Goal: Find contact information: Find contact information

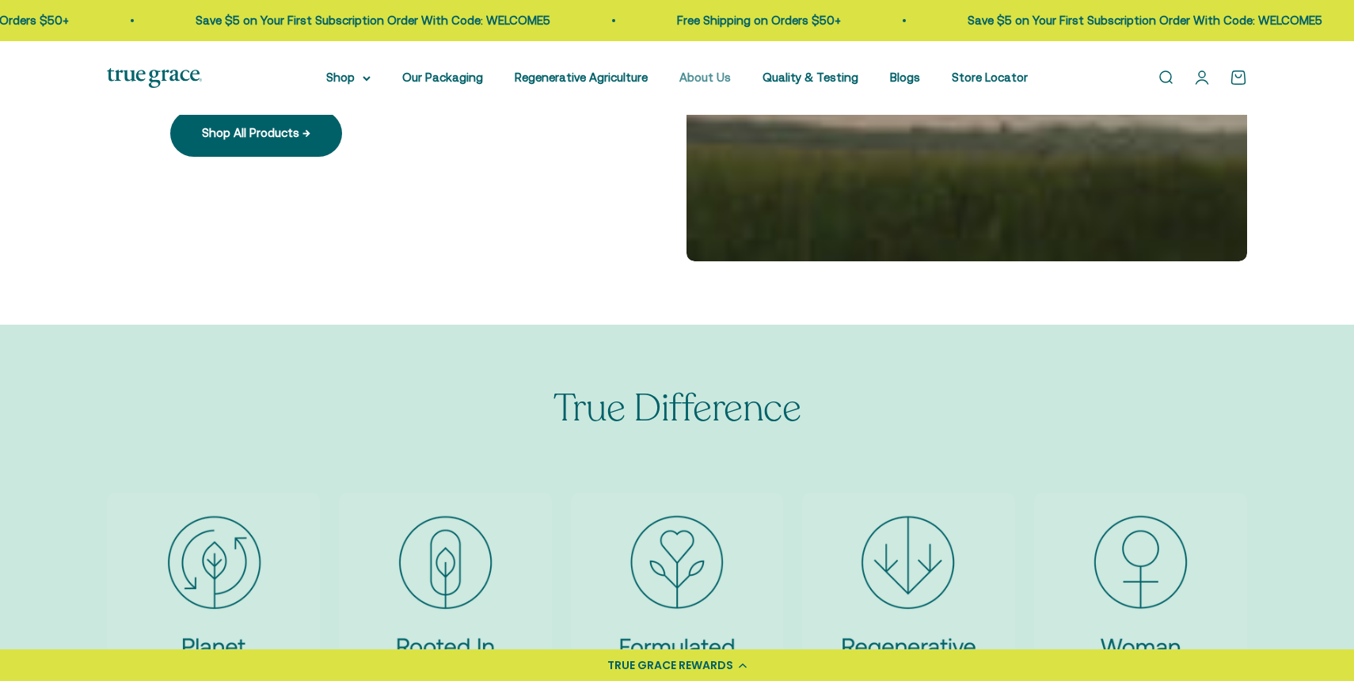
scroll to position [3349, 0]
click at [697, 77] on link "About Us" at bounding box center [704, 76] width 51 height 13
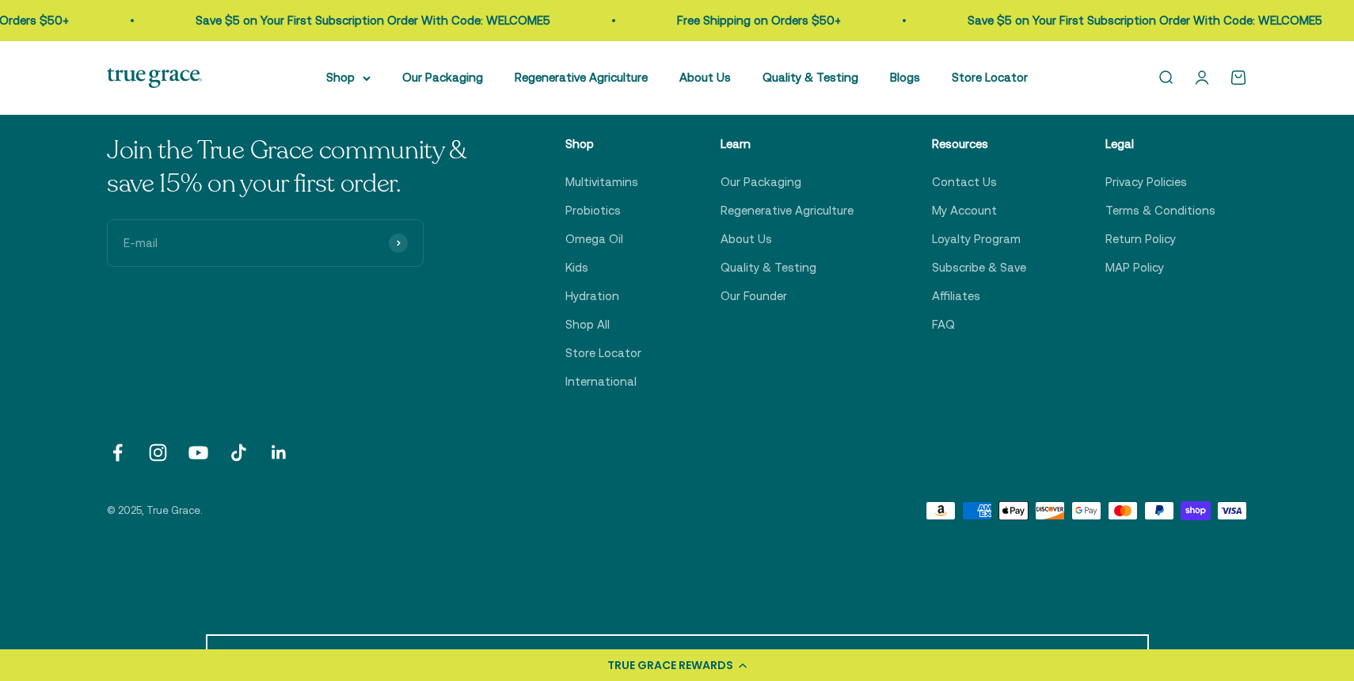
scroll to position [4001, 0]
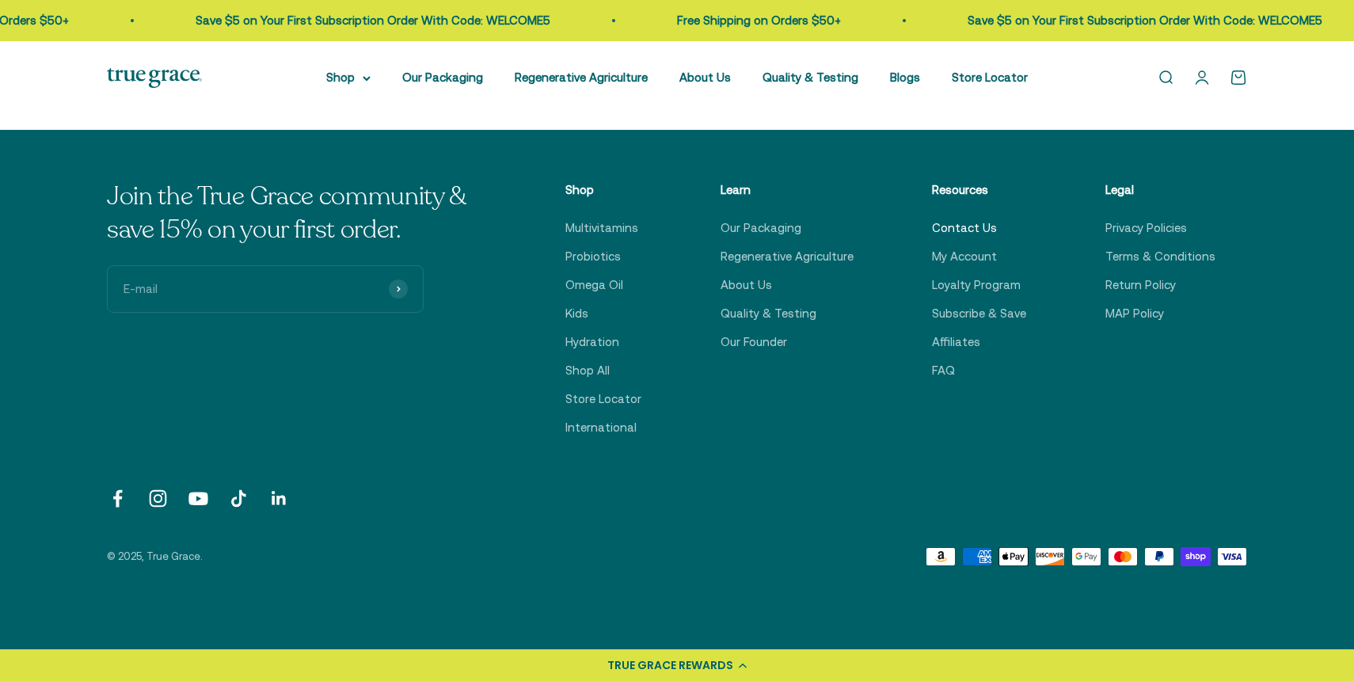
click at [982, 228] on link "Contact Us" at bounding box center [964, 227] width 65 height 19
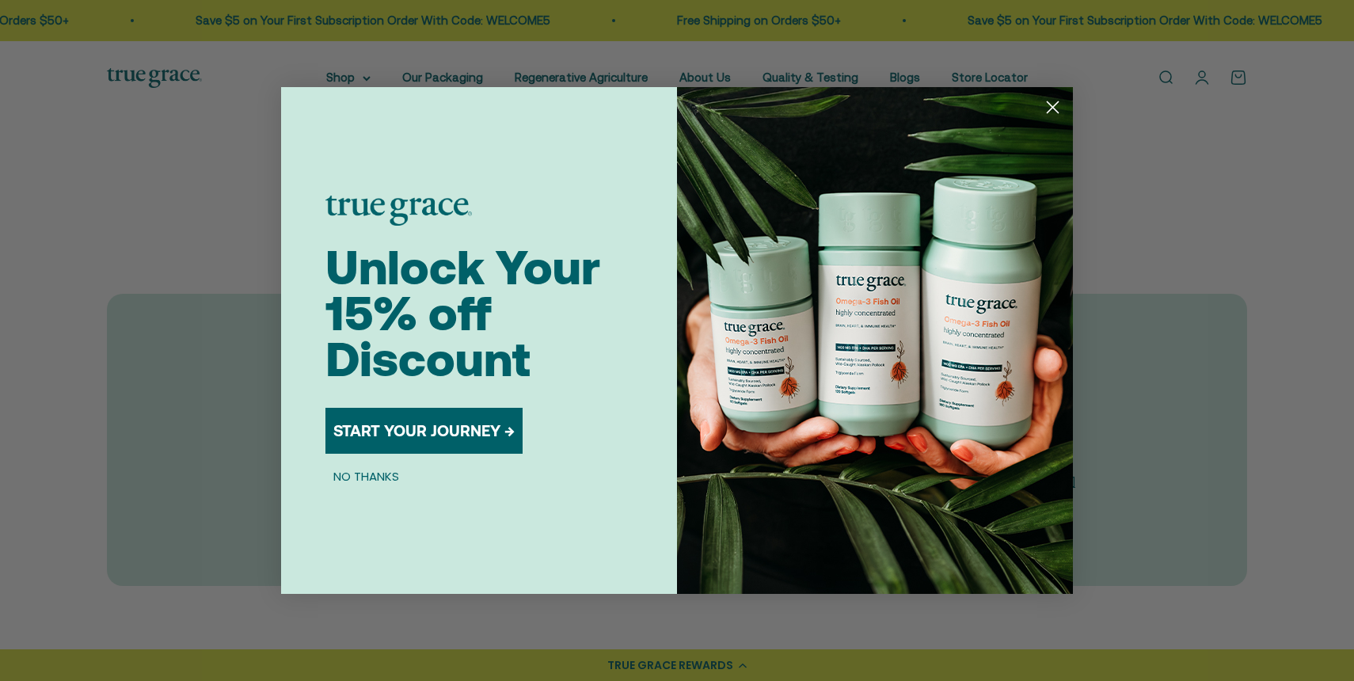
click at [1048, 113] on circle "Close dialog" at bounding box center [1052, 107] width 26 height 26
